Goal: Information Seeking & Learning: Learn about a topic

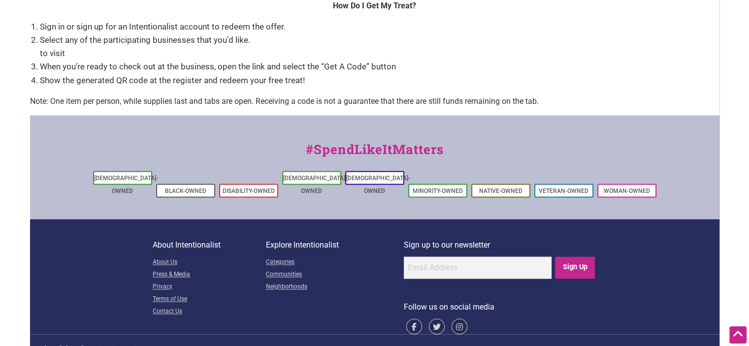
scroll to position [1494, 0]
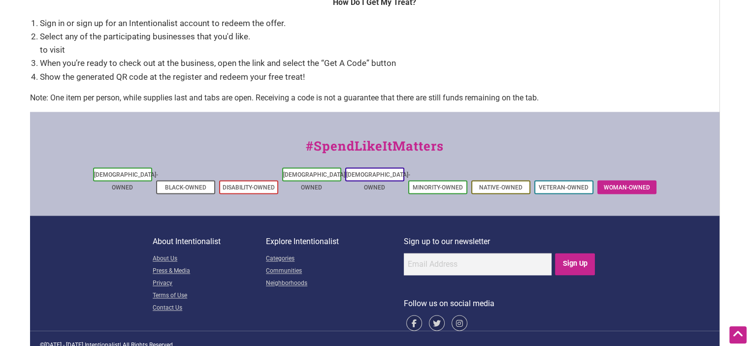
click at [626, 184] on link "Woman-Owned" at bounding box center [627, 187] width 46 height 7
click at [641, 184] on link "Woman-Owned" at bounding box center [627, 187] width 46 height 7
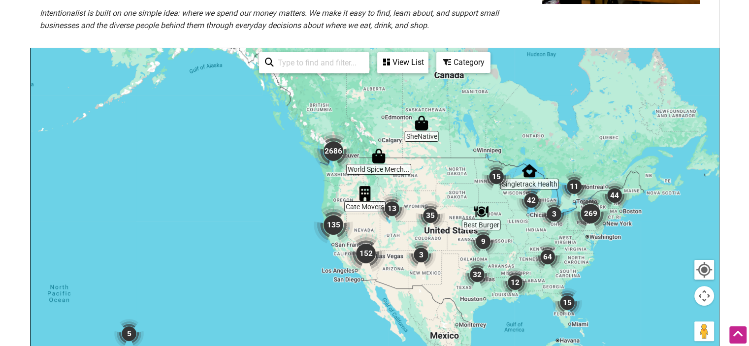
scroll to position [195, 0]
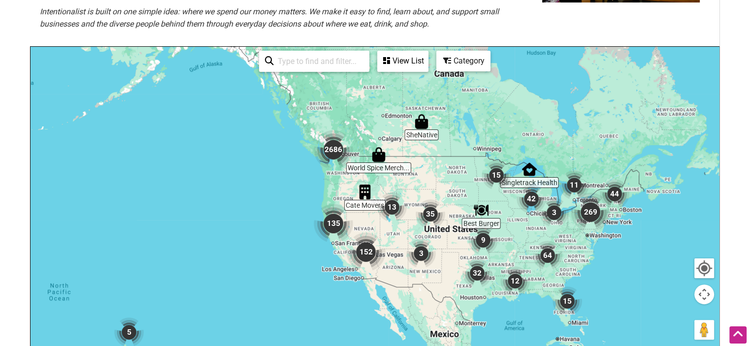
click at [305, 155] on div at bounding box center [375, 238] width 689 height 383
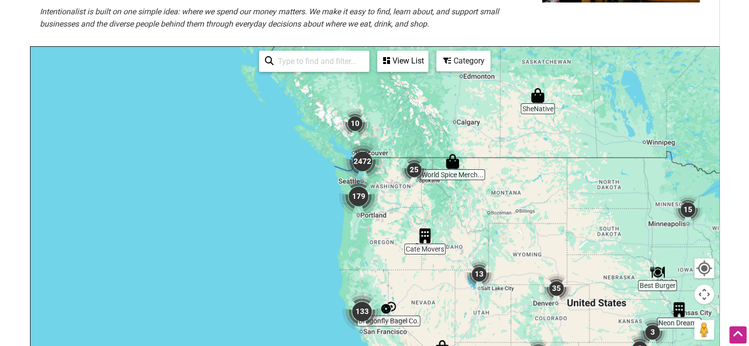
click at [307, 167] on div at bounding box center [375, 238] width 689 height 383
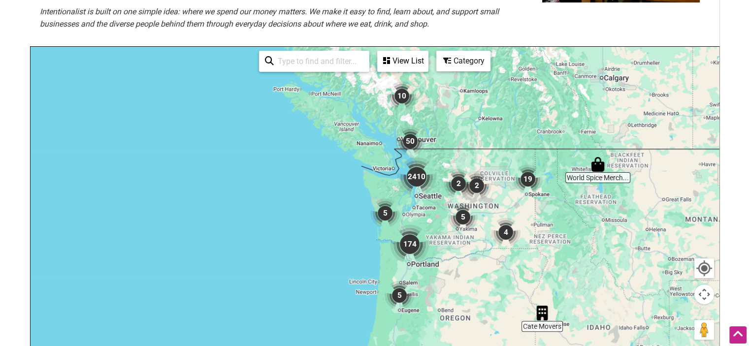
click at [416, 177] on img "2410" at bounding box center [416, 176] width 39 height 39
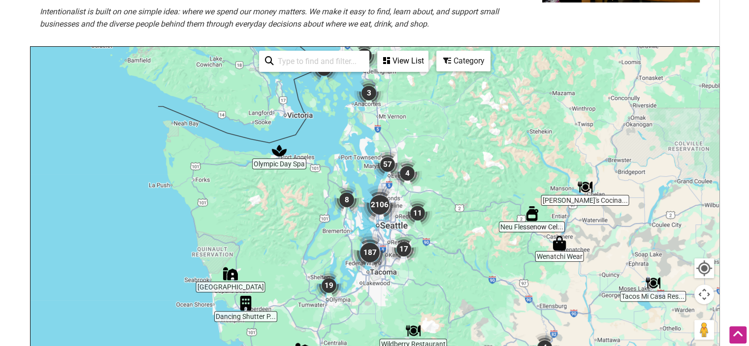
click at [402, 245] on img "17" at bounding box center [404, 249] width 30 height 30
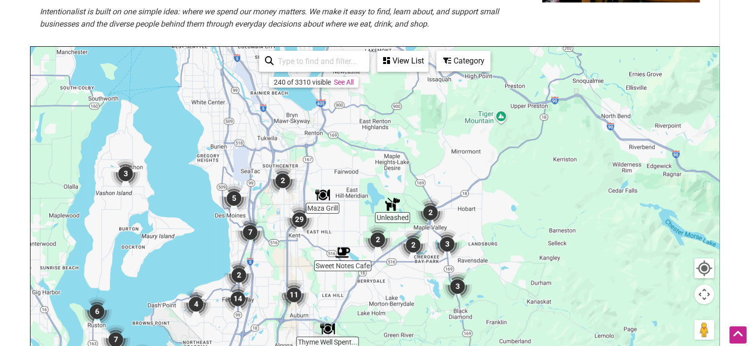
drag, startPoint x: 335, startPoint y: 155, endPoint x: 385, endPoint y: 289, distance: 142.5
click at [385, 289] on div "To navigate, press the arrow keys." at bounding box center [375, 238] width 689 height 383
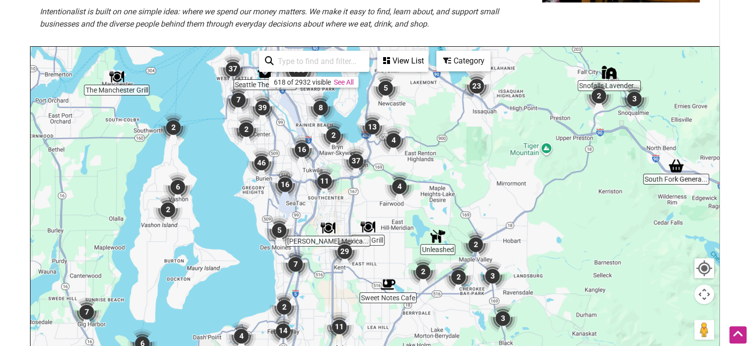
drag, startPoint x: 321, startPoint y: 153, endPoint x: 364, endPoint y: 185, distance: 53.5
click at [364, 185] on div "To navigate, press the arrow keys." at bounding box center [375, 238] width 689 height 383
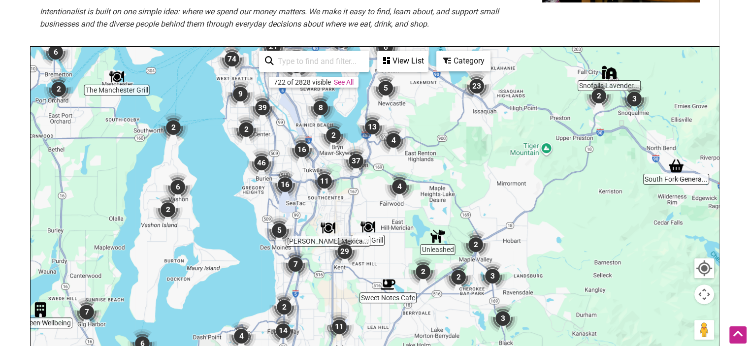
click at [335, 206] on div "To navigate, press the arrow keys." at bounding box center [375, 238] width 689 height 383
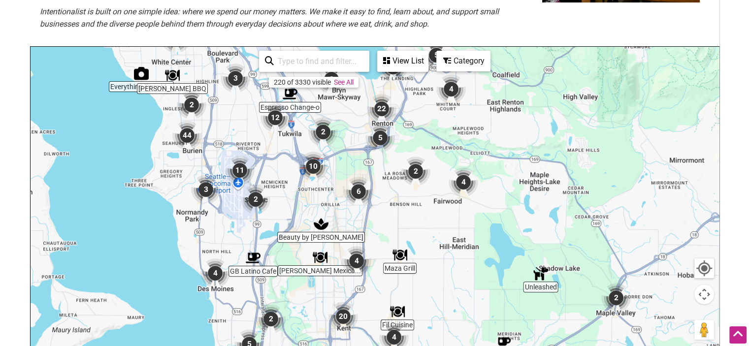
click at [259, 197] on img "2" at bounding box center [256, 200] width 30 height 30
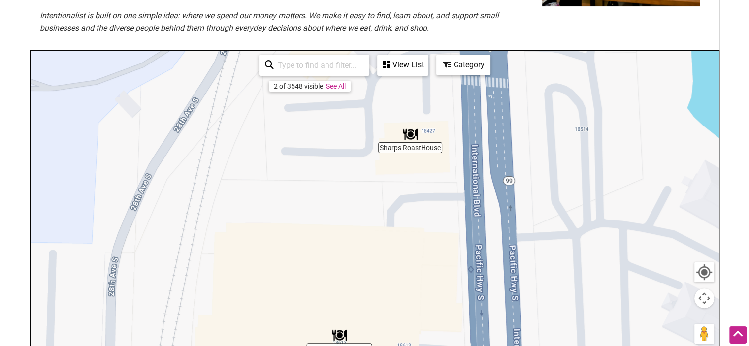
scroll to position [187, 0]
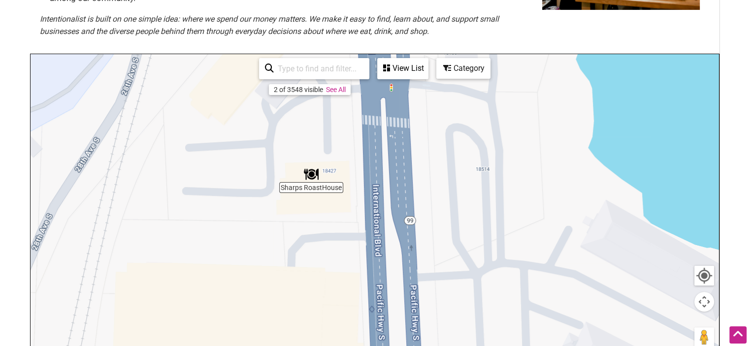
drag, startPoint x: 688, startPoint y: 148, endPoint x: 585, endPoint y: 186, distance: 109.4
click at [585, 186] on div "To navigate, press the arrow keys." at bounding box center [375, 245] width 689 height 383
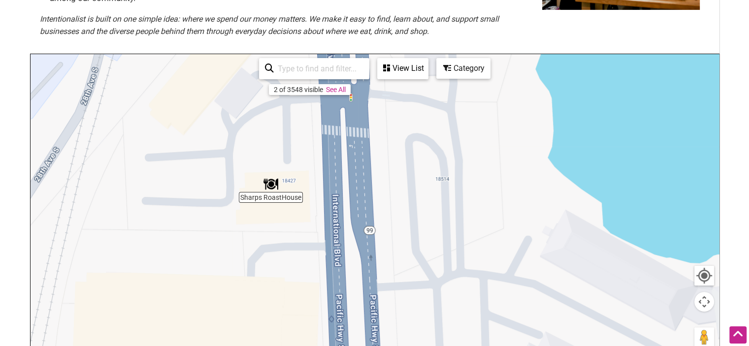
drag, startPoint x: 653, startPoint y: 171, endPoint x: 610, endPoint y: 183, distance: 43.9
click at [610, 183] on div "To navigate, press the arrow keys." at bounding box center [375, 245] width 689 height 383
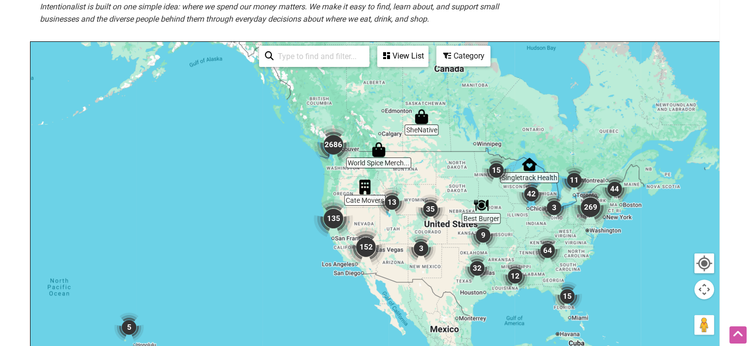
scroll to position [208, 0]
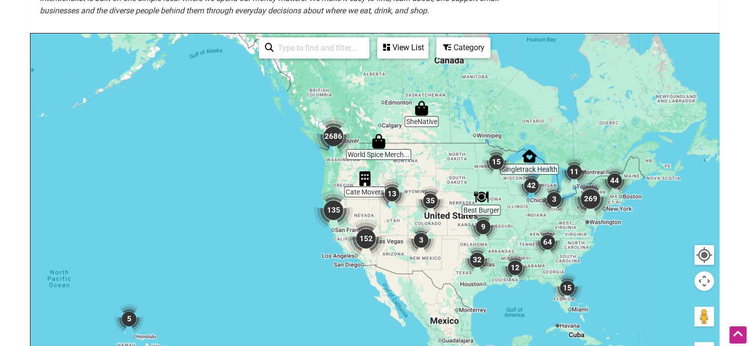
click at [339, 155] on img "2686" at bounding box center [333, 136] width 39 height 39
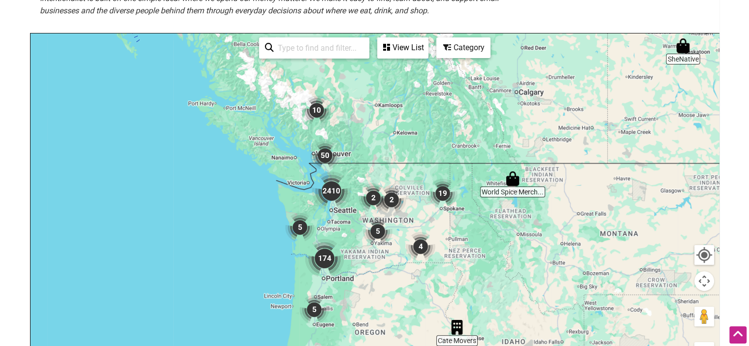
click at [331, 196] on img "2410" at bounding box center [331, 190] width 39 height 39
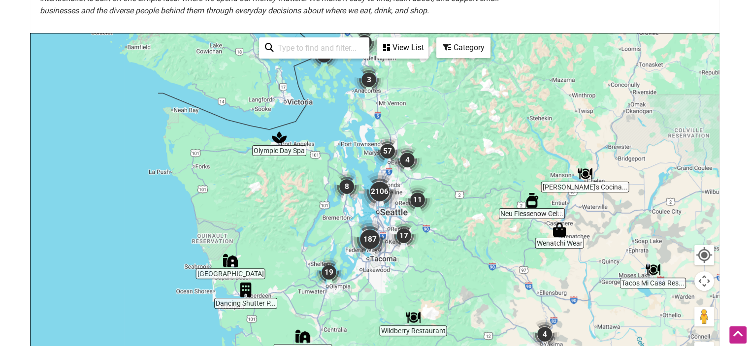
click at [383, 222] on img "187" at bounding box center [369, 239] width 39 height 39
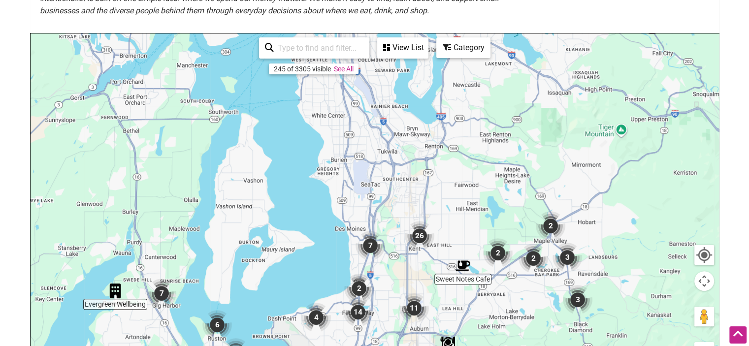
drag, startPoint x: 485, startPoint y: 66, endPoint x: 387, endPoint y: 270, distance: 226.3
click at [387, 270] on div "To navigate, press the arrow keys." at bounding box center [375, 224] width 689 height 383
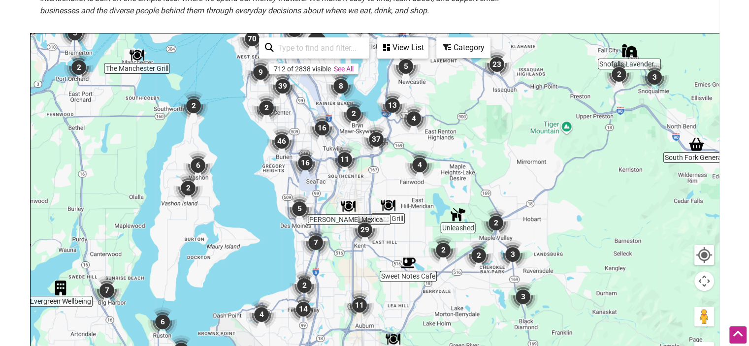
click at [351, 139] on div "To navigate, press the arrow keys." at bounding box center [375, 224] width 689 height 383
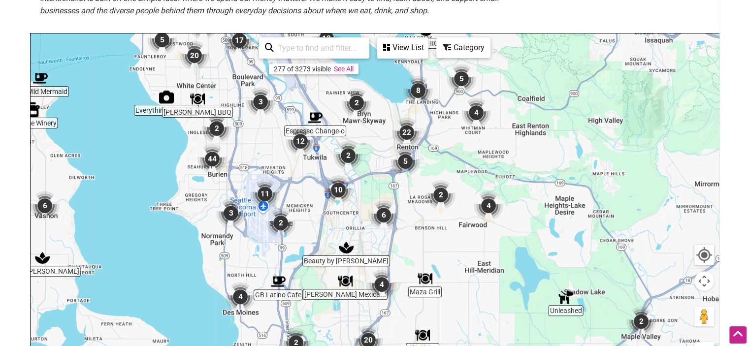
click at [390, 131] on div "To navigate, press the arrow keys." at bounding box center [375, 224] width 689 height 383
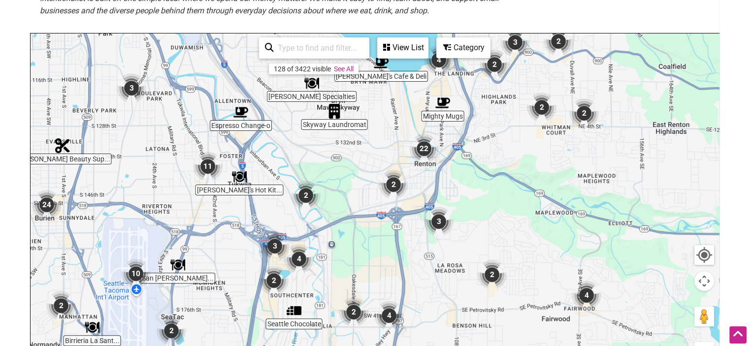
click at [396, 184] on img "2" at bounding box center [394, 185] width 30 height 30
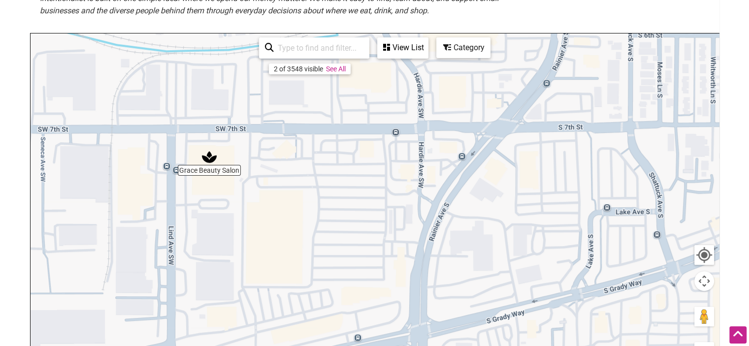
drag, startPoint x: 383, startPoint y: 149, endPoint x: 381, endPoint y: 229, distance: 79.8
click at [381, 229] on div "To navigate, press the arrow keys." at bounding box center [375, 224] width 689 height 383
click at [398, 44] on div "View List" at bounding box center [402, 47] width 49 height 19
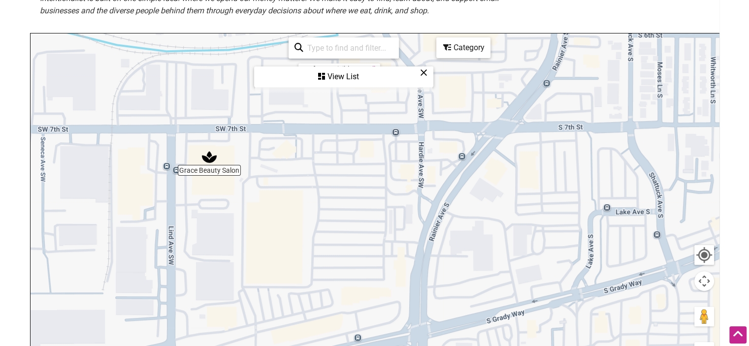
click at [343, 75] on div "View List" at bounding box center [343, 76] width 177 height 19
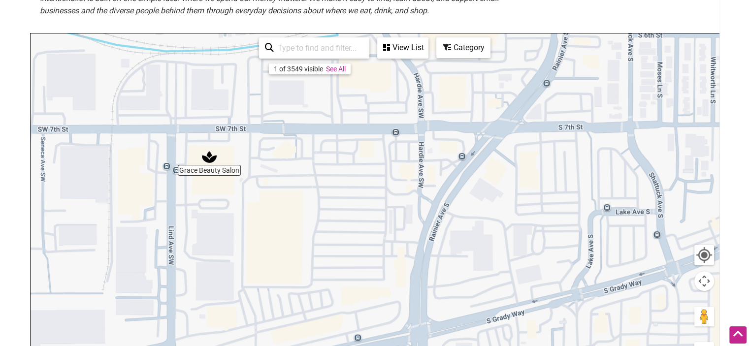
click at [406, 46] on div "View List" at bounding box center [402, 47] width 49 height 19
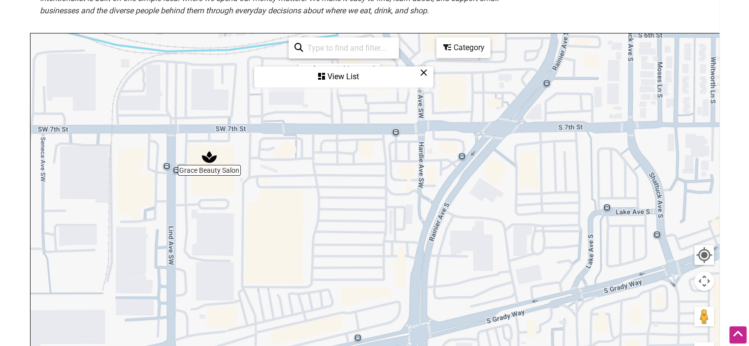
click at [466, 45] on div "Category" at bounding box center [463, 47] width 52 height 19
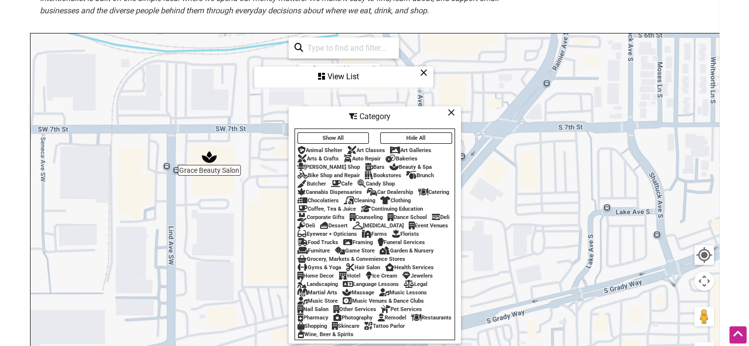
click at [336, 133] on button "Show All" at bounding box center [334, 138] width 72 height 11
click at [339, 134] on button "Show All" at bounding box center [334, 138] width 72 height 11
click at [451, 112] on icon at bounding box center [451, 112] width 7 height 0
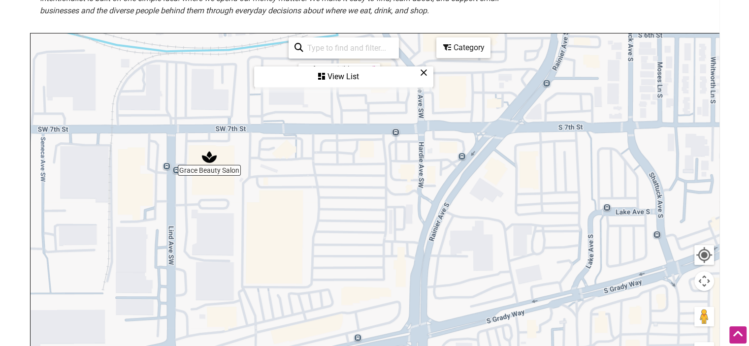
click at [369, 145] on div "To navigate, press the arrow keys." at bounding box center [375, 224] width 689 height 383
click at [370, 143] on div "To navigate, press the arrow keys." at bounding box center [375, 224] width 689 height 383
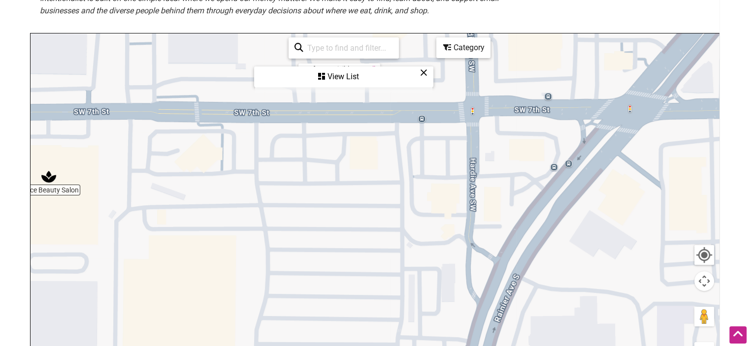
click at [370, 142] on div "To navigate, press the arrow keys." at bounding box center [375, 224] width 689 height 383
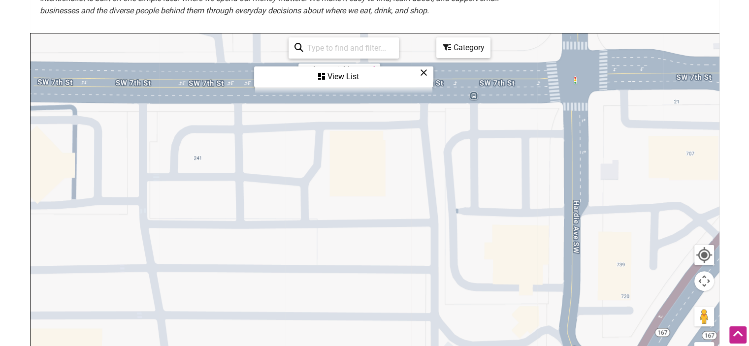
click at [370, 142] on div "To navigate, press the arrow keys." at bounding box center [375, 224] width 689 height 383
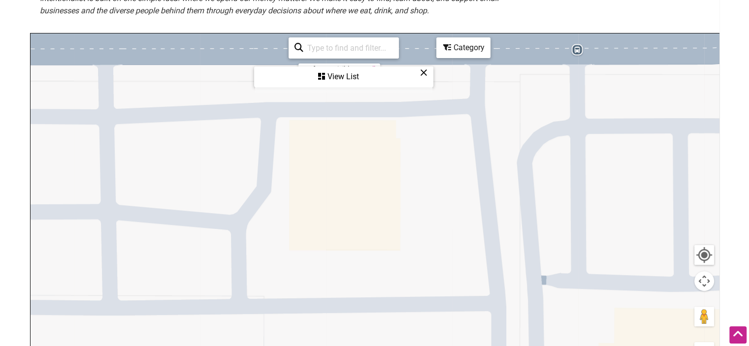
click at [370, 142] on div "To navigate, press the arrow keys." at bounding box center [375, 224] width 689 height 383
click at [370, 141] on div "To navigate, press the arrow keys." at bounding box center [375, 224] width 689 height 383
click at [706, 256] on div at bounding box center [705, 255] width 18 height 18
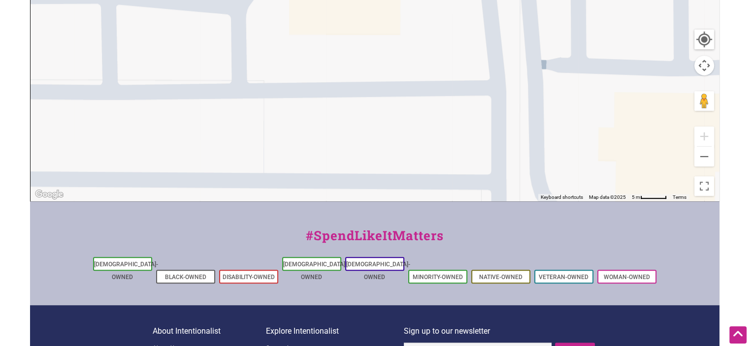
scroll to position [436, 0]
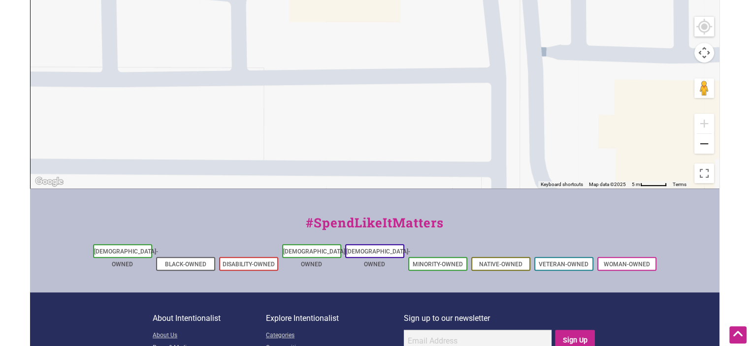
click at [705, 142] on button "Zoom out" at bounding box center [705, 144] width 20 height 20
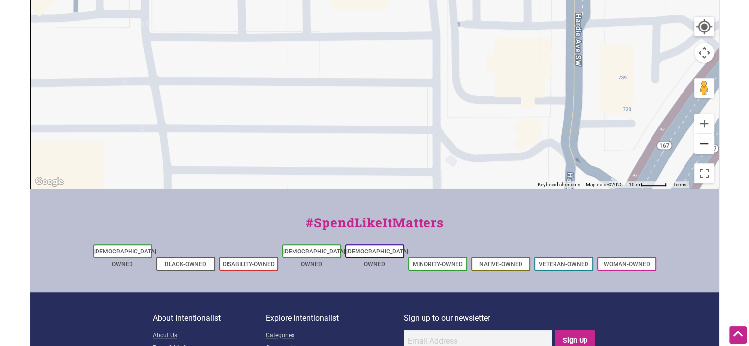
click at [705, 142] on button "Zoom out" at bounding box center [705, 144] width 20 height 20
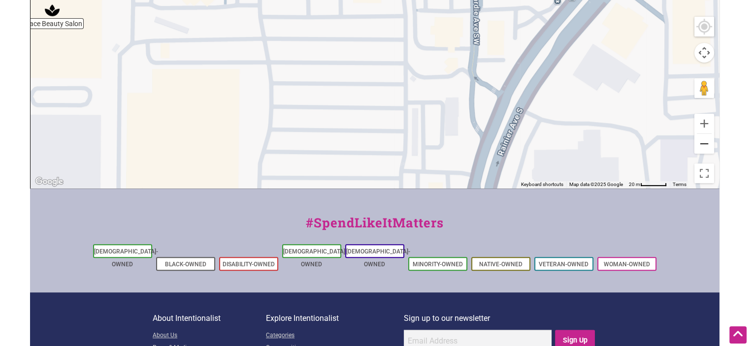
click at [705, 142] on button "Zoom out" at bounding box center [705, 144] width 20 height 20
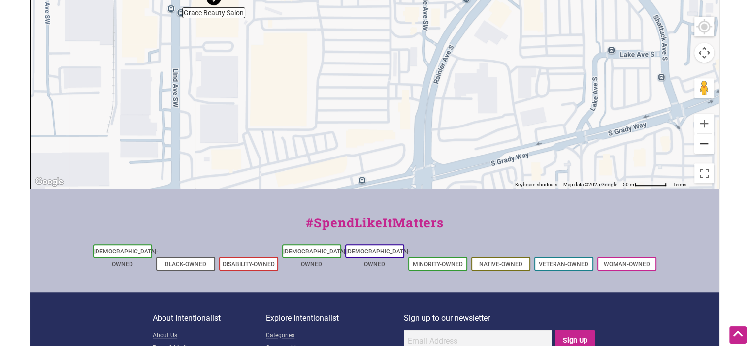
click at [705, 142] on button "Zoom out" at bounding box center [705, 144] width 20 height 20
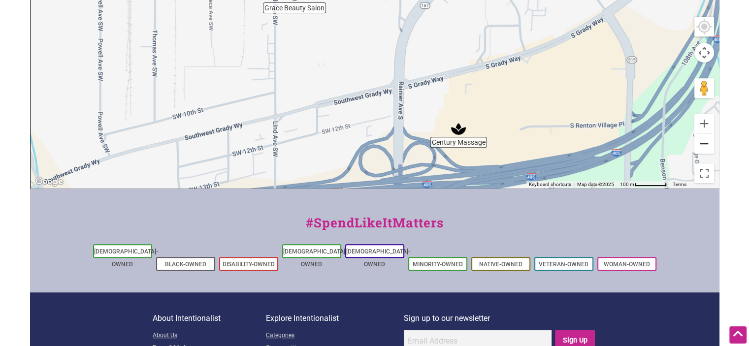
click at [705, 142] on button "Zoom out" at bounding box center [705, 144] width 20 height 20
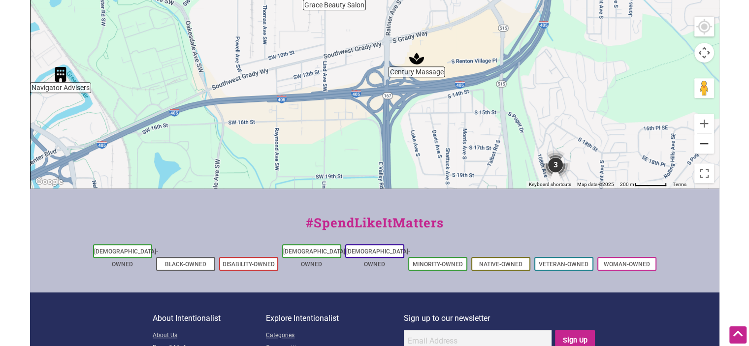
click at [704, 144] on button "Zoom out" at bounding box center [705, 144] width 20 height 20
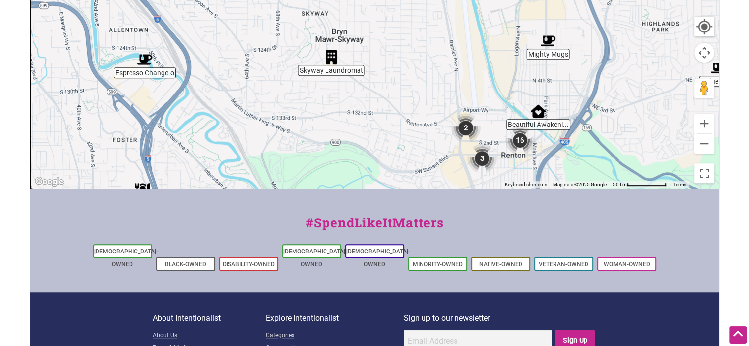
drag, startPoint x: 301, startPoint y: 80, endPoint x: 377, endPoint y: 295, distance: 227.1
click at [377, 295] on div "Intentionalist Spend like it matters 0 Add a Business Map Blog Store Offers Int…" at bounding box center [375, 0] width 690 height 872
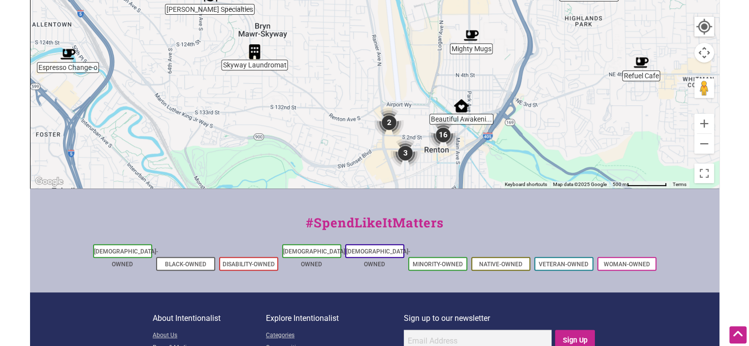
drag, startPoint x: 386, startPoint y: 93, endPoint x: 309, endPoint y: 88, distance: 77.0
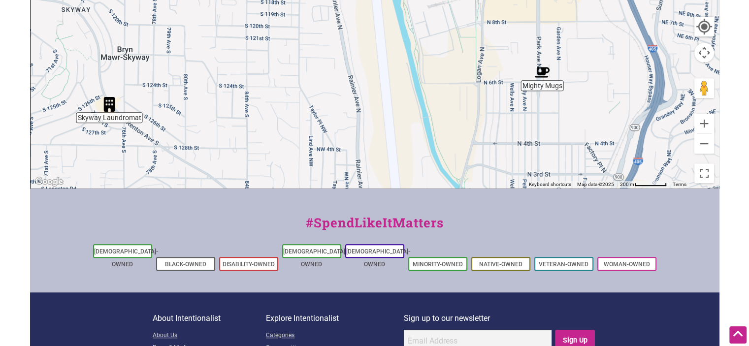
drag, startPoint x: 440, startPoint y: 126, endPoint x: 463, endPoint y: 218, distance: 95.0
click at [463, 218] on div "Intentionalist Spend like it matters 0 Add a Business Map Blog Store Offers Int…" at bounding box center [375, 0] width 690 height 872
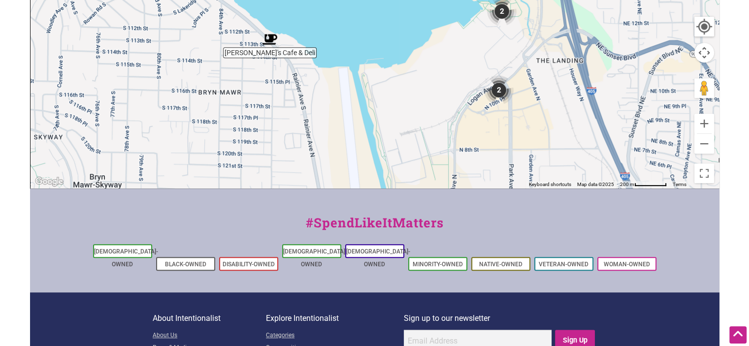
drag, startPoint x: 469, startPoint y: 96, endPoint x: 441, endPoint y: 223, distance: 129.7
click at [441, 223] on div "Intentionalist Spend like it matters 0 Add a Business Map Blog Store Offers Int…" at bounding box center [375, 0] width 690 height 872
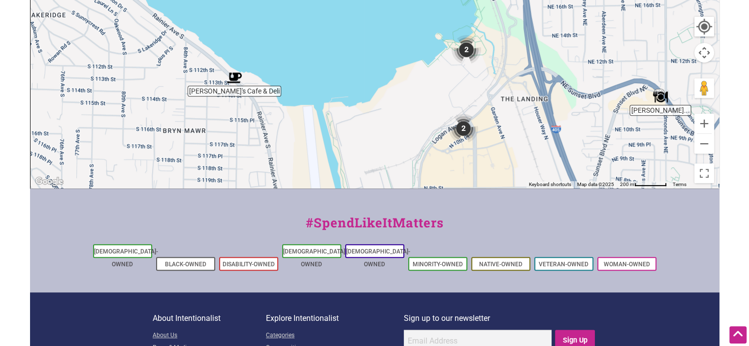
drag, startPoint x: 440, startPoint y: 118, endPoint x: 400, endPoint y: 159, distance: 57.5
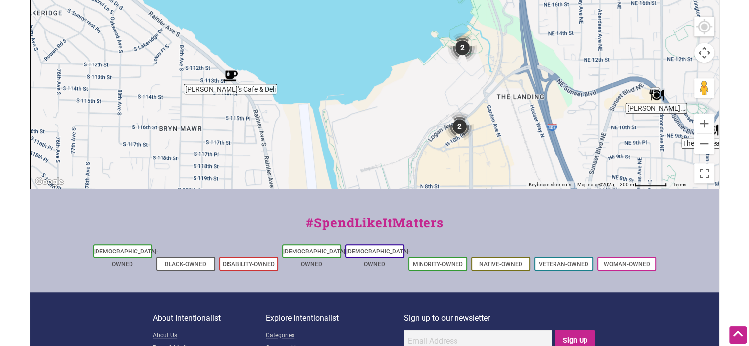
click at [461, 49] on img "2" at bounding box center [463, 48] width 30 height 30
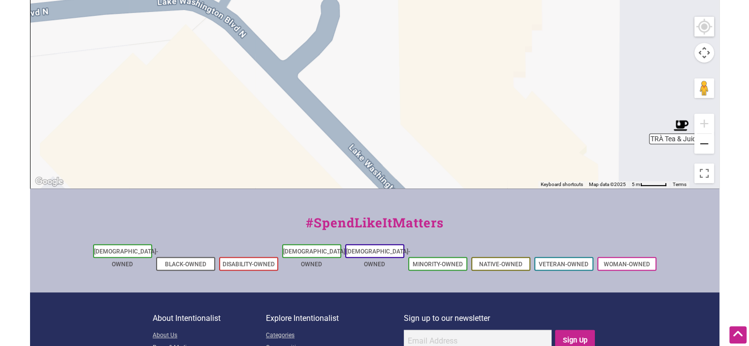
click at [703, 145] on button "Zoom out" at bounding box center [705, 144] width 20 height 20
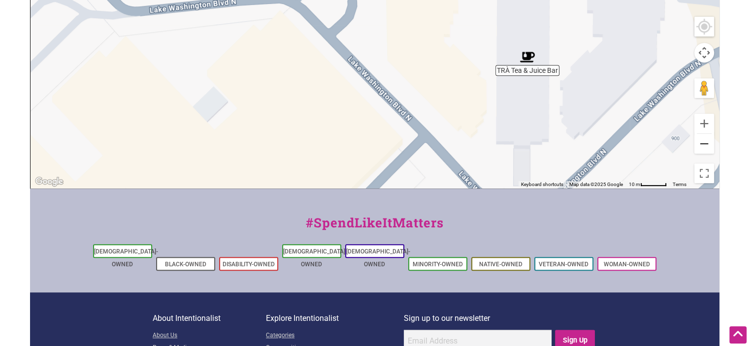
click at [701, 143] on button "Zoom out" at bounding box center [705, 144] width 20 height 20
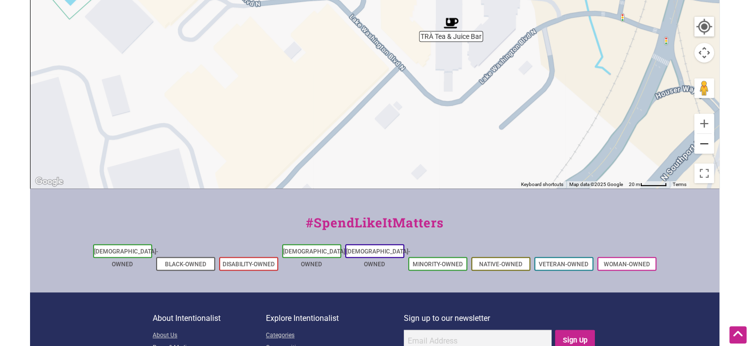
click at [702, 143] on button "Zoom out" at bounding box center [705, 144] width 20 height 20
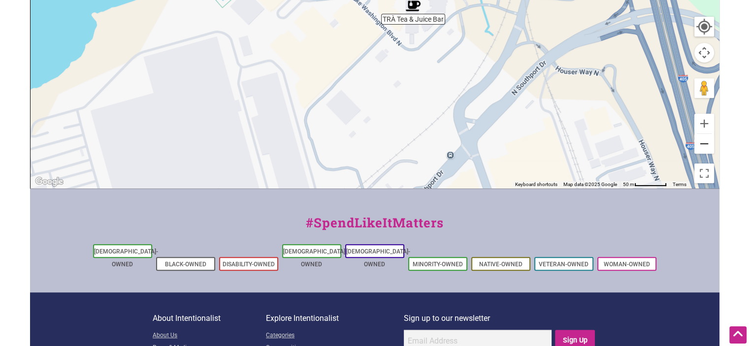
click at [702, 143] on button "Zoom out" at bounding box center [705, 144] width 20 height 20
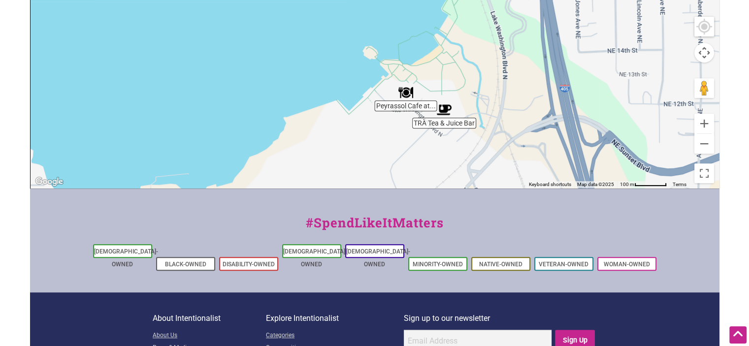
drag, startPoint x: 405, startPoint y: 106, endPoint x: 457, endPoint y: 216, distance: 121.2
click at [457, 216] on div "Intentionalist Spend like it matters 0 Add a Business Map Blog Store Offers Int…" at bounding box center [375, 0] width 690 height 872
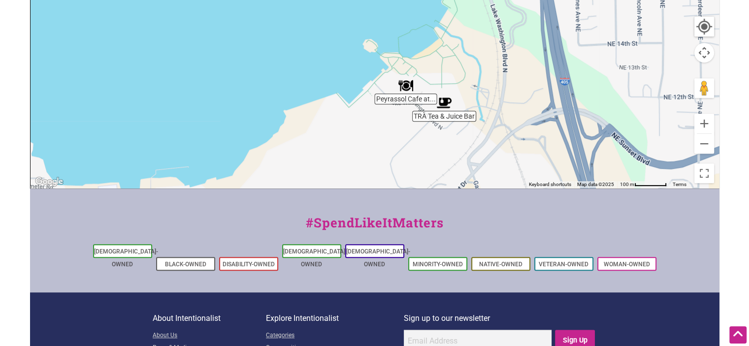
drag, startPoint x: 570, startPoint y: 153, endPoint x: 600, endPoint y: 1, distance: 154.6
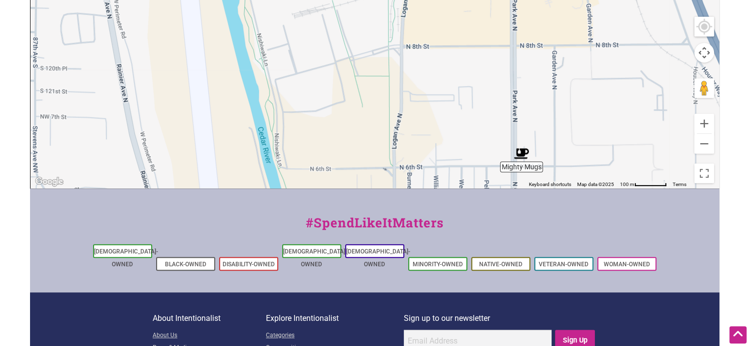
drag, startPoint x: 574, startPoint y: 134, endPoint x: 568, endPoint y: 7, distance: 127.2
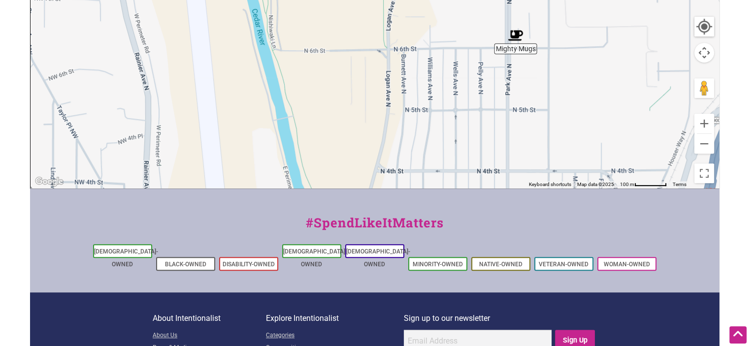
drag, startPoint x: 604, startPoint y: 124, endPoint x: 542, endPoint y: 89, distance: 71.0
drag, startPoint x: 622, startPoint y: 155, endPoint x: 581, endPoint y: 78, distance: 86.8
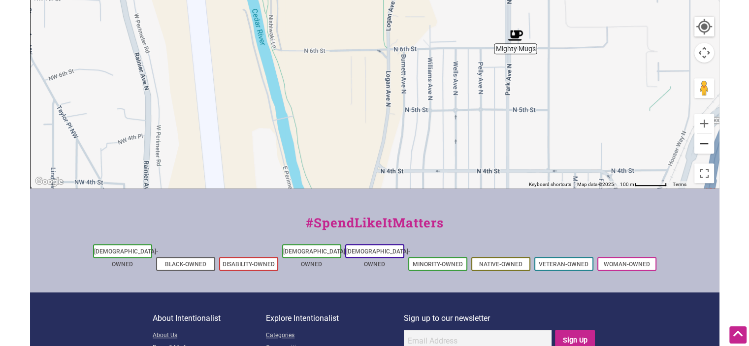
click at [699, 143] on button "Zoom out" at bounding box center [705, 144] width 20 height 20
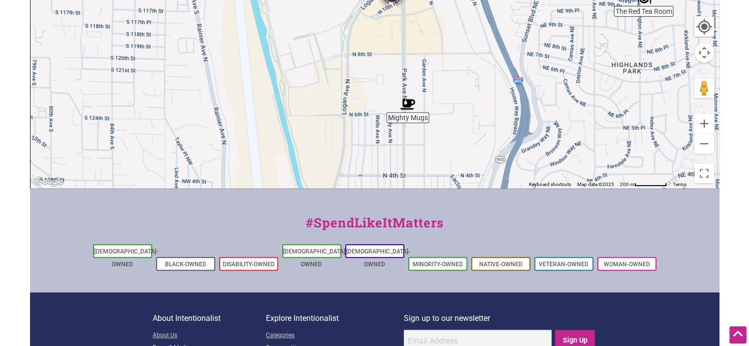
drag, startPoint x: 510, startPoint y: 16, endPoint x: 451, endPoint y: 151, distance: 147.8
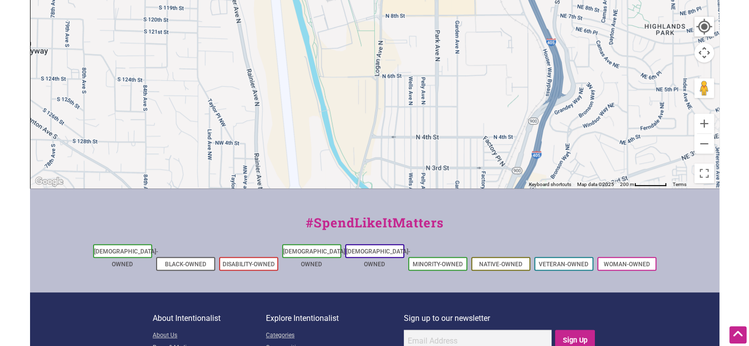
drag, startPoint x: 443, startPoint y: 92, endPoint x: 526, endPoint y: -59, distance: 171.5
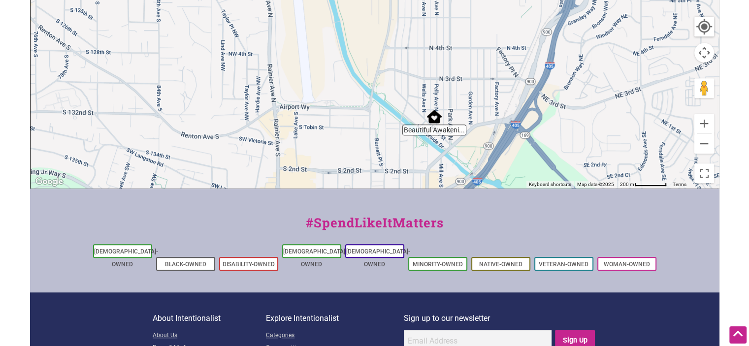
drag, startPoint x: 459, startPoint y: 139, endPoint x: 493, endPoint y: -18, distance: 161.1
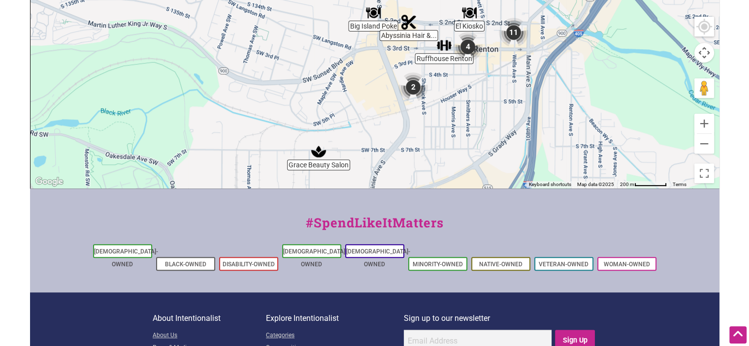
drag, startPoint x: 423, startPoint y: 130, endPoint x: 492, endPoint y: 173, distance: 81.2
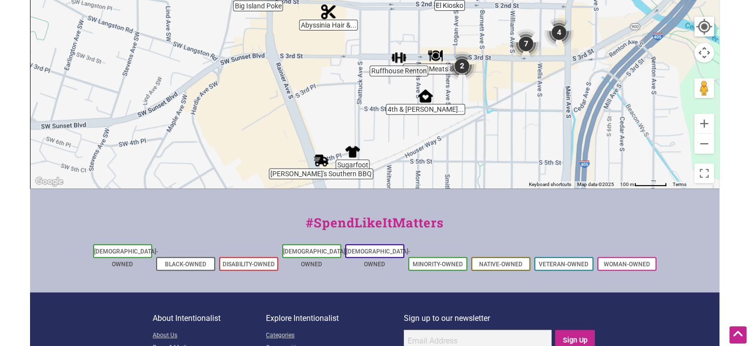
drag, startPoint x: 475, startPoint y: 65, endPoint x: 471, endPoint y: 123, distance: 58.7
click at [468, 72] on img "2" at bounding box center [462, 66] width 30 height 30
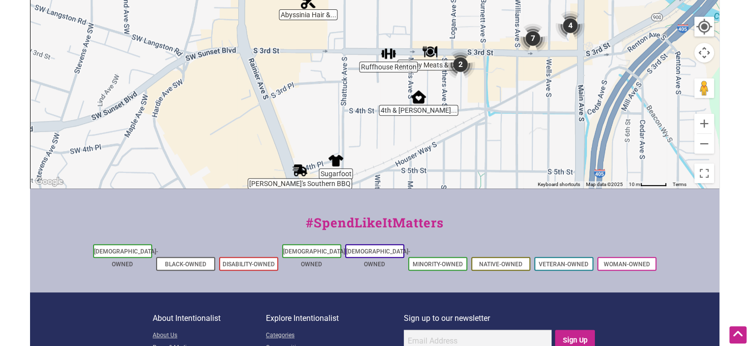
click at [468, 72] on img "2" at bounding box center [461, 65] width 30 height 30
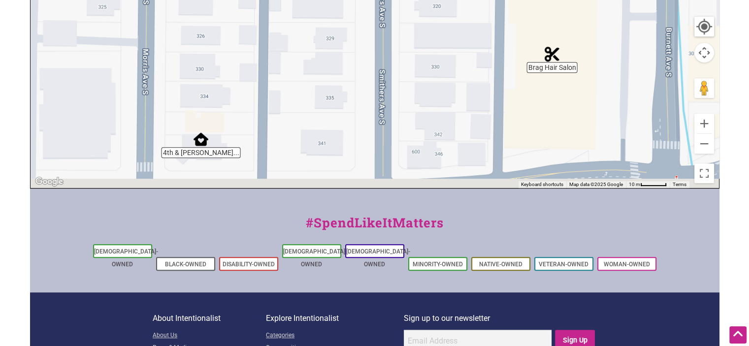
drag, startPoint x: 465, startPoint y: 40, endPoint x: 590, endPoint y: -18, distance: 137.5
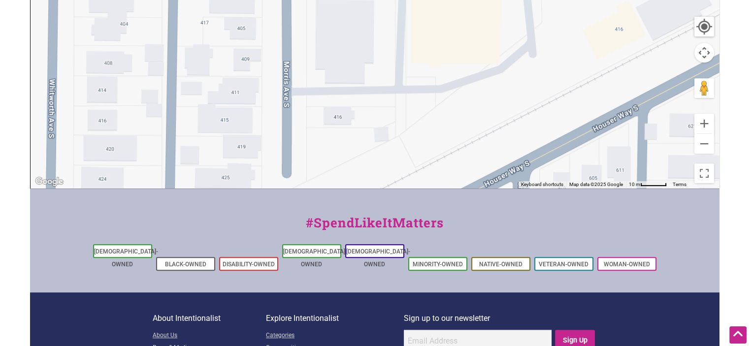
drag, startPoint x: 483, startPoint y: 56, endPoint x: 596, endPoint y: 0, distance: 126.2
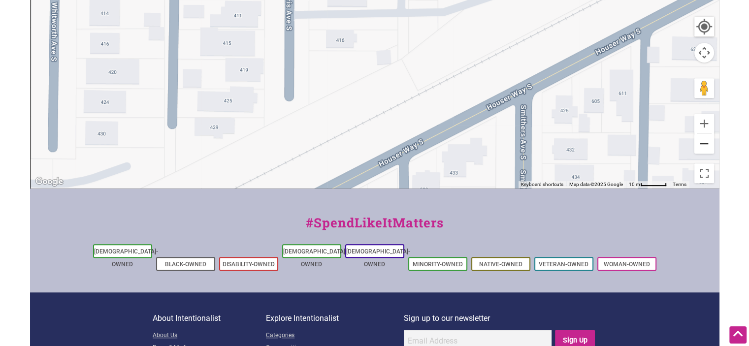
click at [706, 146] on button "Zoom out" at bounding box center [705, 144] width 20 height 20
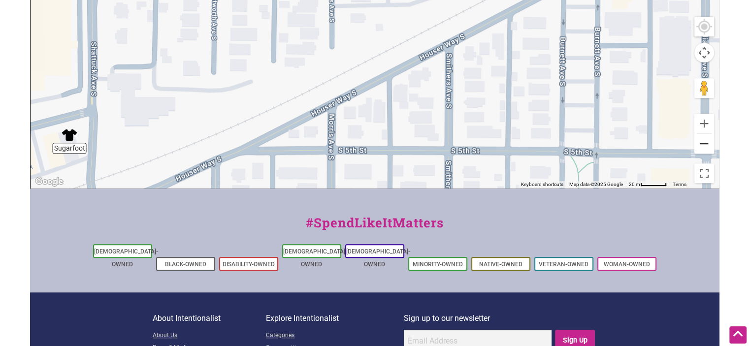
click at [706, 146] on button "Zoom out" at bounding box center [705, 144] width 20 height 20
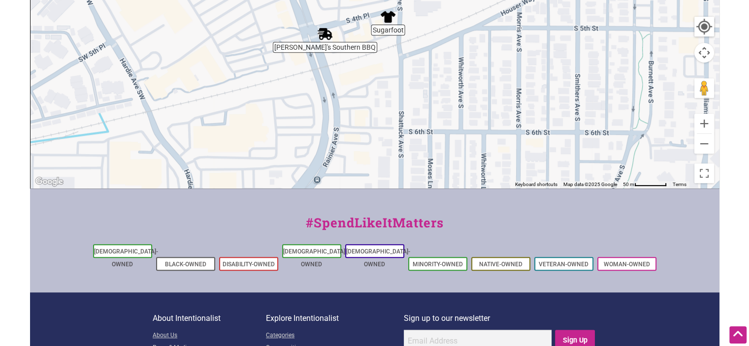
drag, startPoint x: 255, startPoint y: 120, endPoint x: 422, endPoint y: 80, distance: 171.1
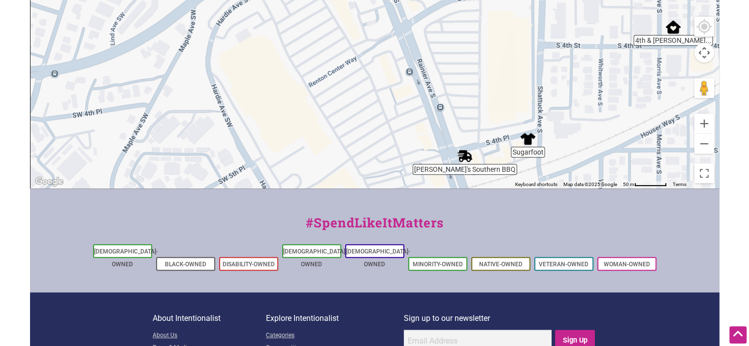
drag, startPoint x: 274, startPoint y: 148, endPoint x: 415, endPoint y: 270, distance: 186.5
click at [415, 270] on div "Intentionalist Spend like it matters 0 Add a Business Map Blog Store Offers Int…" at bounding box center [375, 0] width 690 height 872
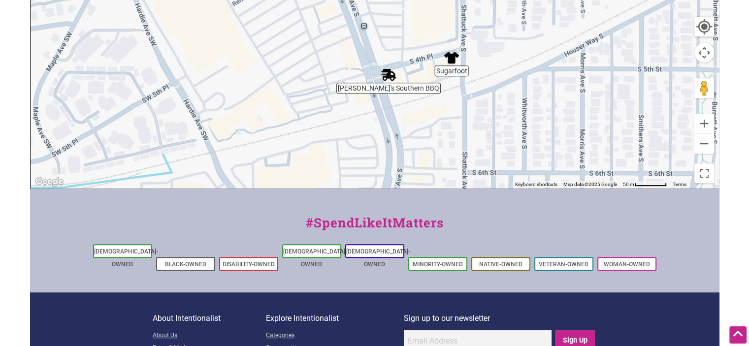
drag, startPoint x: 352, startPoint y: 103, endPoint x: 278, endPoint y: 24, distance: 108.7
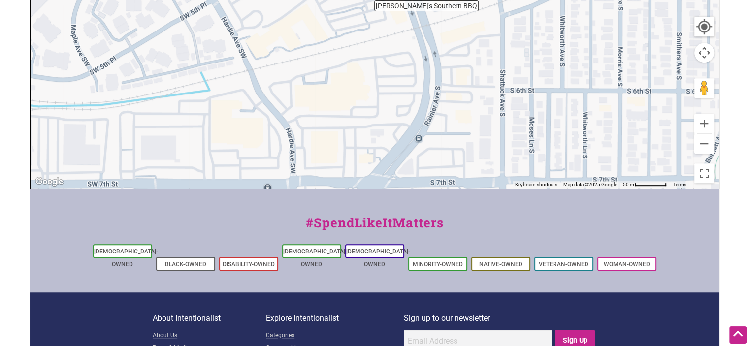
drag, startPoint x: 267, startPoint y: 141, endPoint x: 361, endPoint y: -57, distance: 219.2
